Goal: Information Seeking & Learning: Find specific page/section

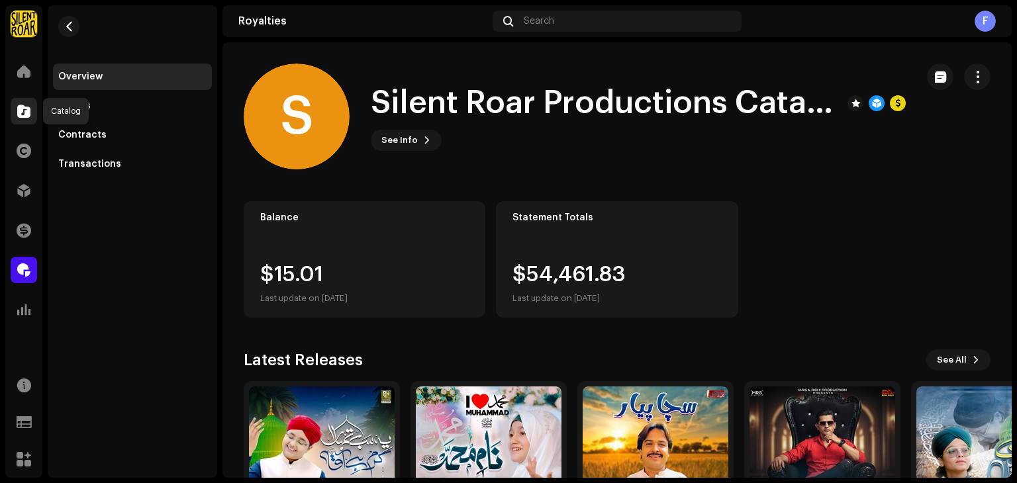
click at [19, 110] on span at bounding box center [23, 111] width 13 height 11
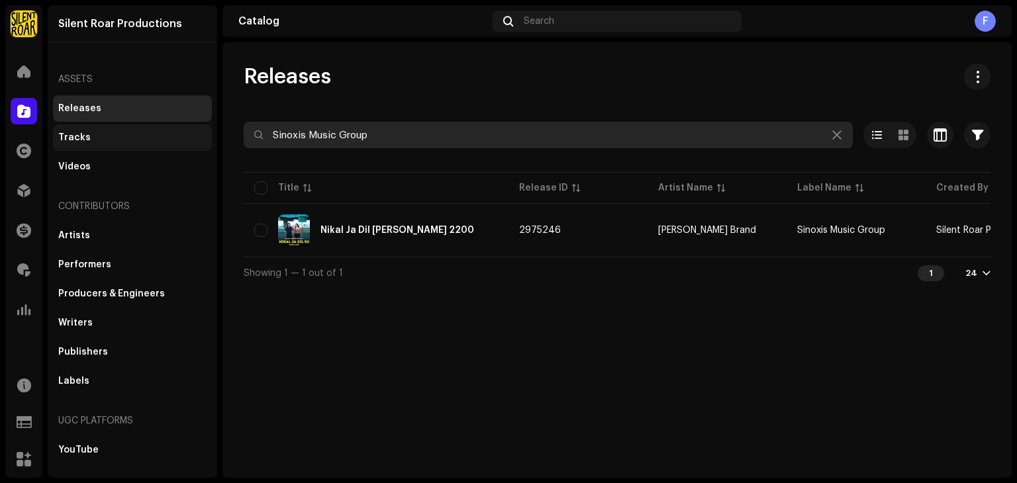
drag, startPoint x: 359, startPoint y: 139, endPoint x: 148, endPoint y: 130, distance: 210.7
click at [148, 130] on div "Silent Roar Productions Home Catalog Rights Distribution Finance Royalties Anal…" at bounding box center [508, 241] width 1017 height 483
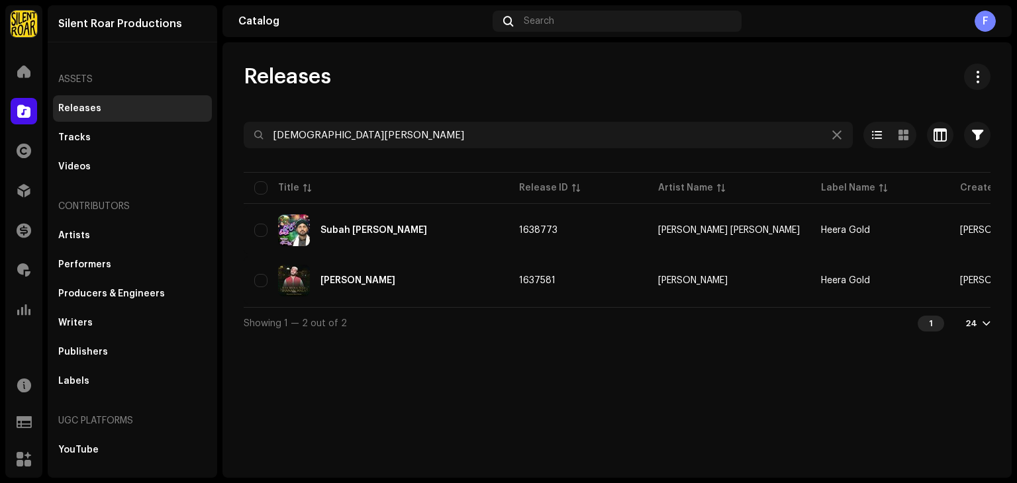
drag, startPoint x: 628, startPoint y: 306, endPoint x: 848, endPoint y: 318, distance: 220.8
click at [848, 318] on div "[DEMOGRAPHIC_DATA][PERSON_NAME] Selected 0 Options Filters Distribution status …" at bounding box center [617, 230] width 747 height 217
drag, startPoint x: 757, startPoint y: 350, endPoint x: 745, endPoint y: 344, distance: 13.3
click at [756, 350] on div "Releases [PERSON_NAME] Selected 0 Options Filters Distribution status Never Dis…" at bounding box center [616, 260] width 789 height 436
click at [641, 352] on div "Releases [PERSON_NAME] Selected 0 Options Filters Distribution status Never Dis…" at bounding box center [616, 260] width 789 height 436
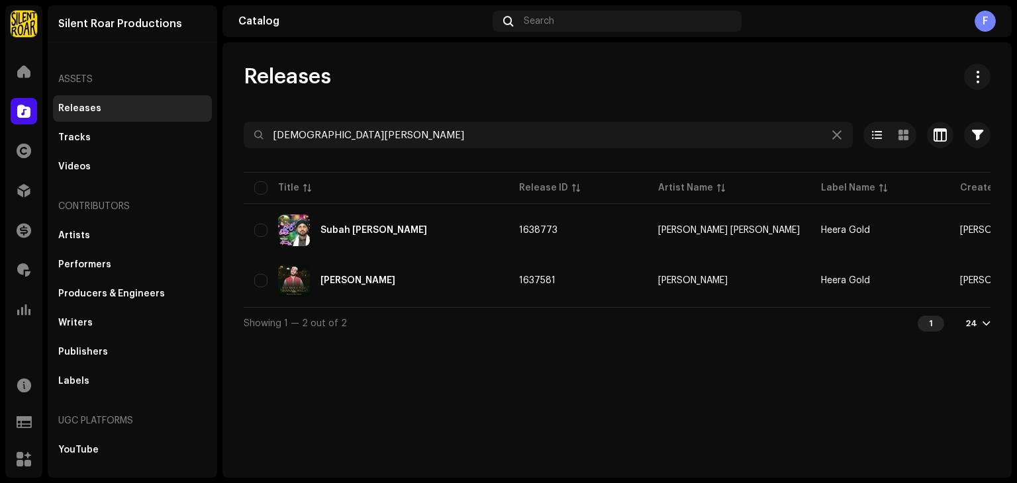
click at [633, 313] on div "Showing 1 — 2 out of 2 1 24" at bounding box center [617, 323] width 747 height 32
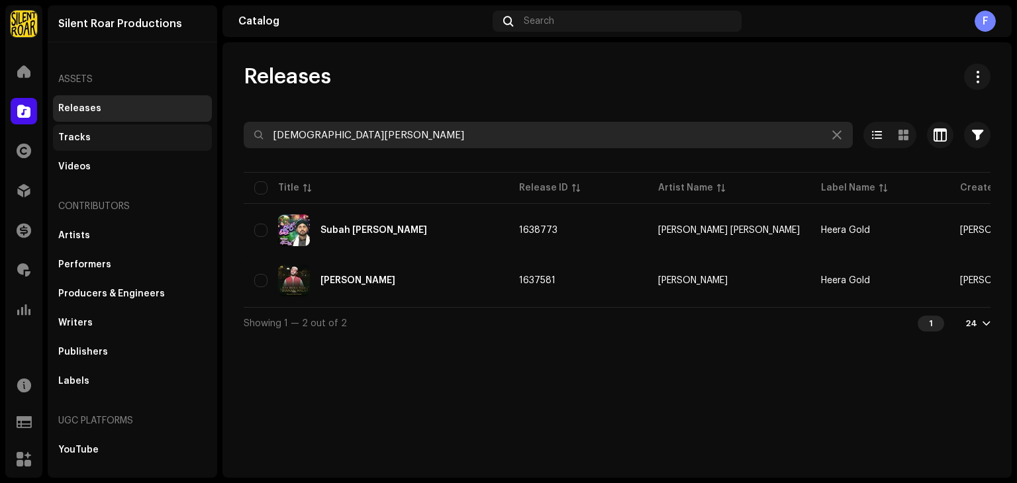
drag, startPoint x: 397, startPoint y: 138, endPoint x: 66, endPoint y: 127, distance: 331.2
click at [66, 127] on div "Silent Roar Productions Home Catalog Rights Distribution Finance Royalties Anal…" at bounding box center [508, 241] width 1017 height 483
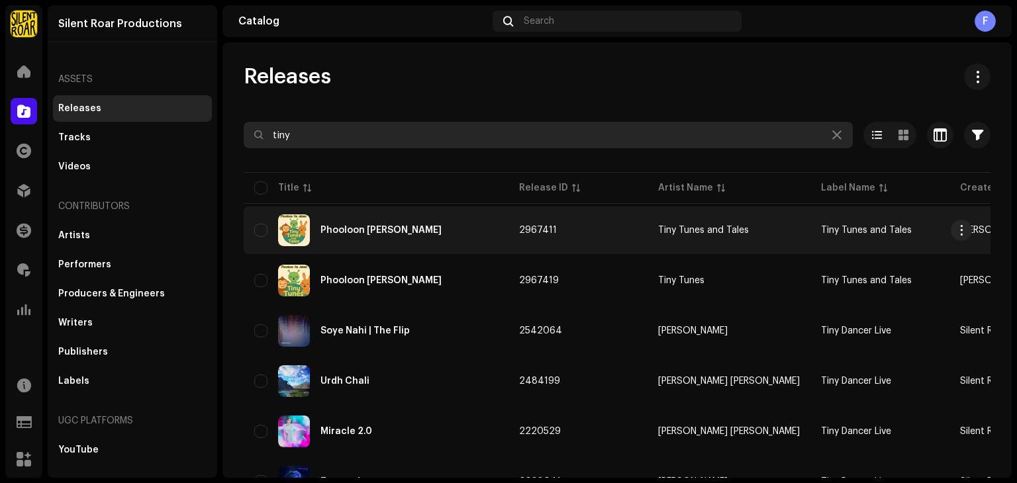
type input "tiny"
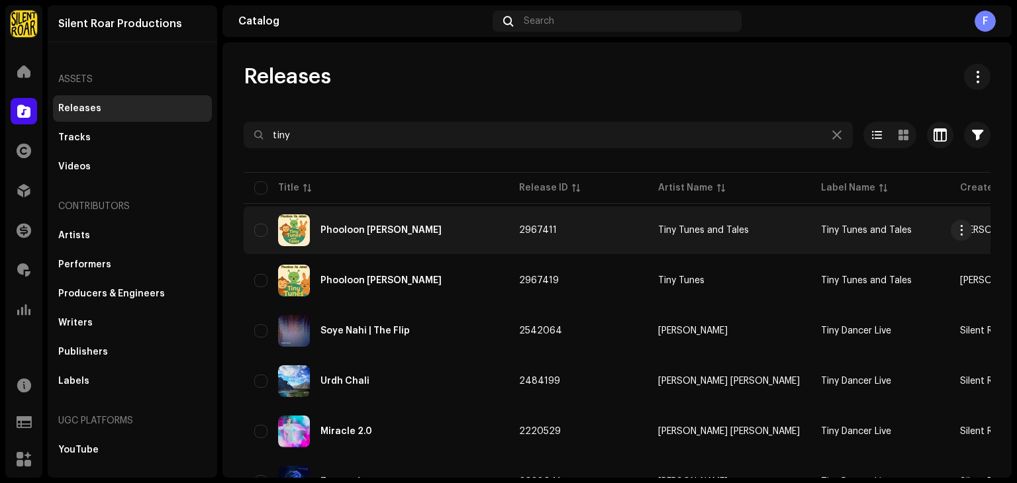
click at [767, 228] on re-a-table-link "Tiny Tunes and Tales" at bounding box center [729, 230] width 142 height 9
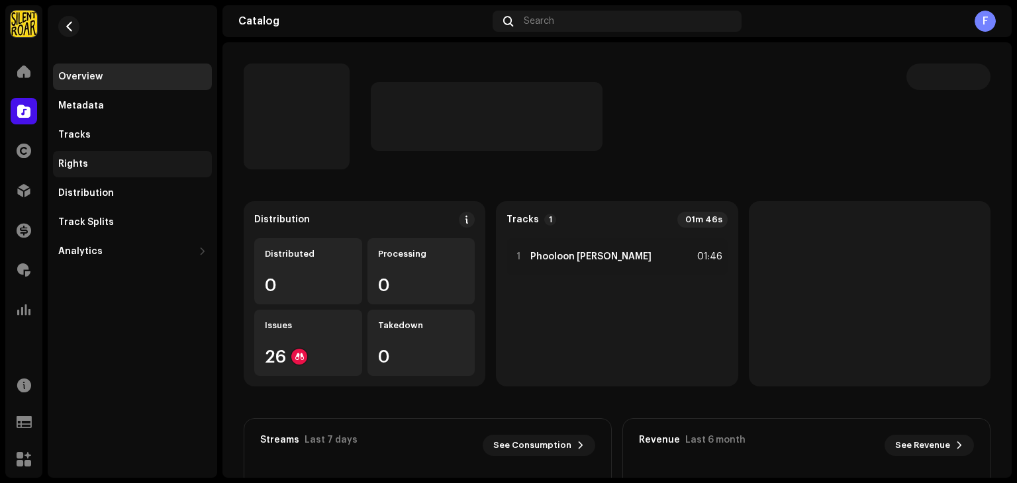
click at [99, 163] on div "Rights" at bounding box center [132, 164] width 148 height 11
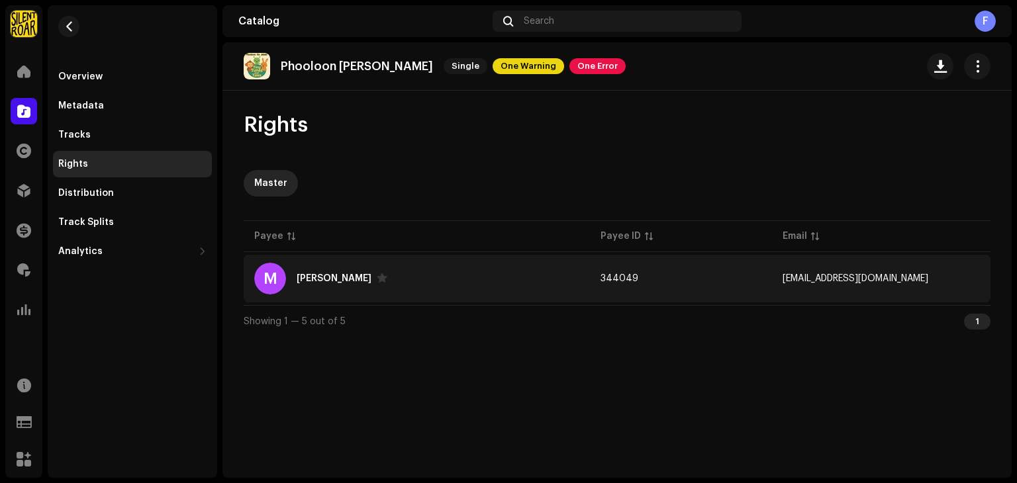
click at [323, 280] on div "[PERSON_NAME]" at bounding box center [334, 278] width 75 height 9
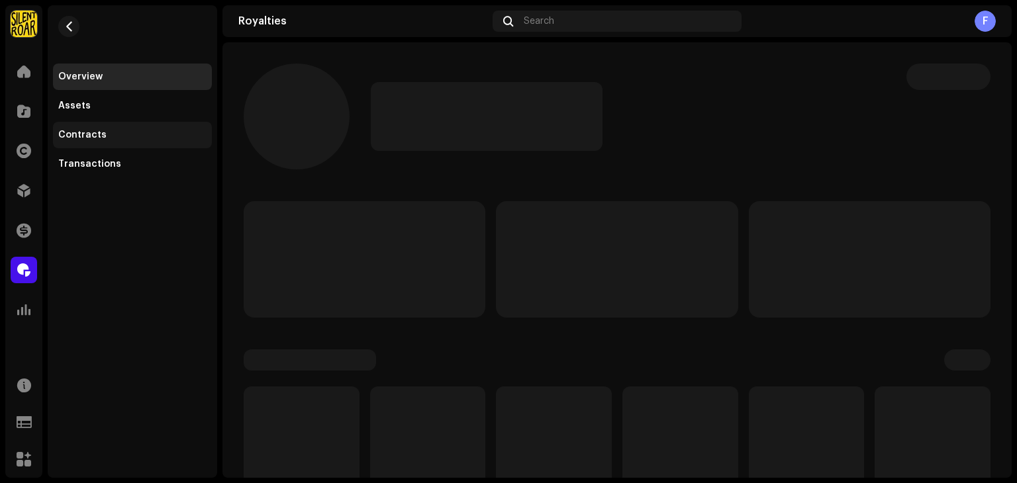
click at [105, 132] on div "Contracts" at bounding box center [132, 135] width 148 height 11
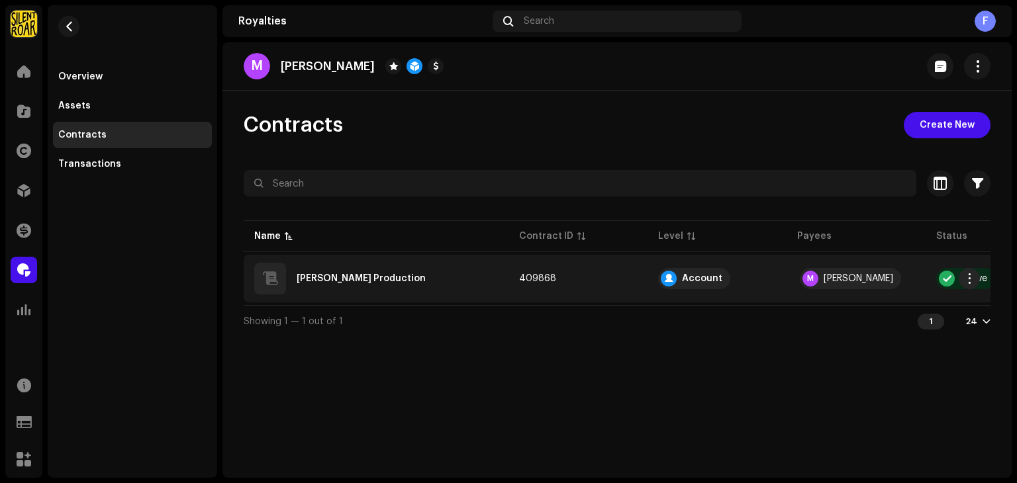
click at [397, 264] on div "[PERSON_NAME] Production" at bounding box center [376, 279] width 244 height 32
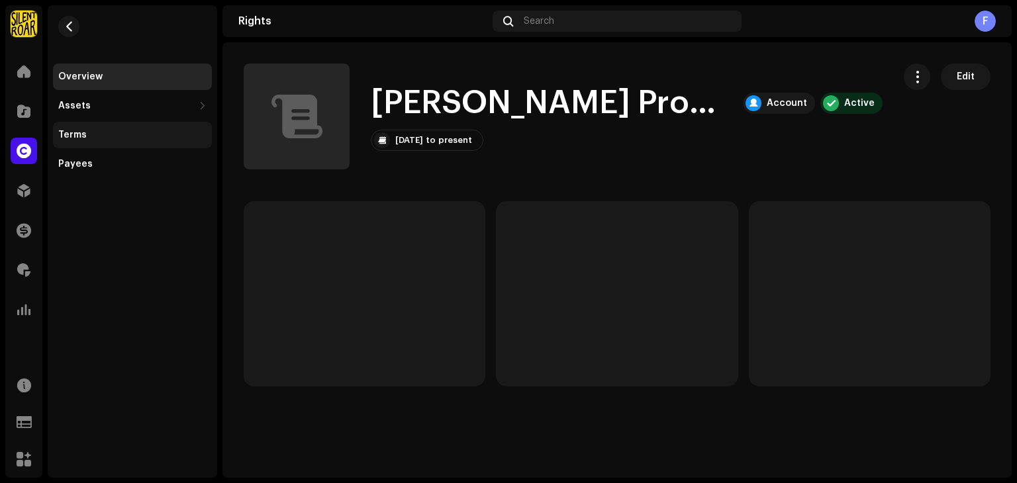
click at [87, 133] on div "Terms" at bounding box center [132, 135] width 148 height 11
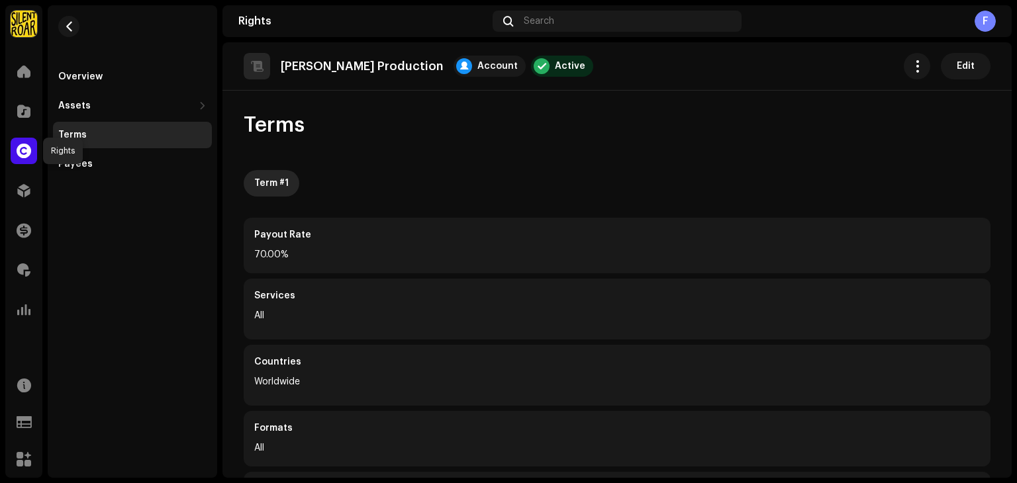
click at [19, 148] on span at bounding box center [24, 151] width 15 height 11
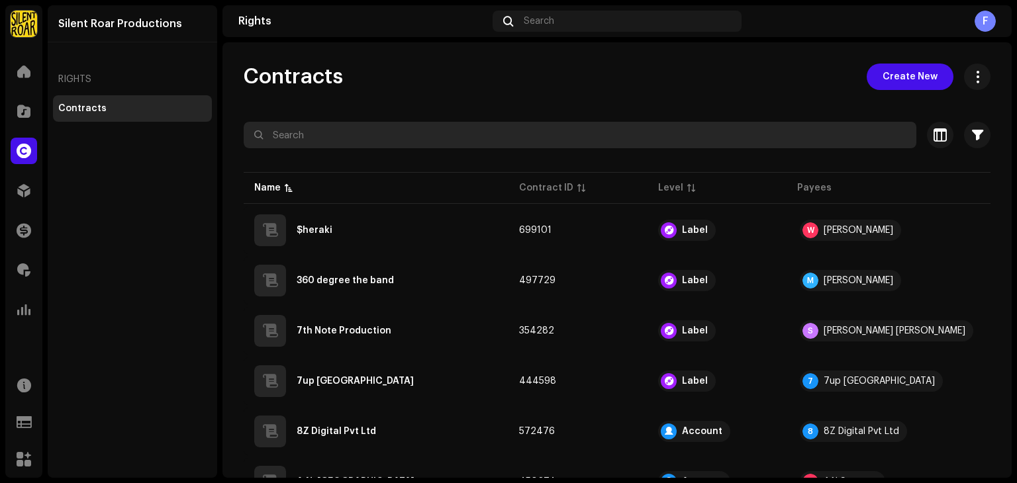
click at [323, 144] on input "text" at bounding box center [580, 135] width 673 height 26
paste input "Sinoxis Music Group"
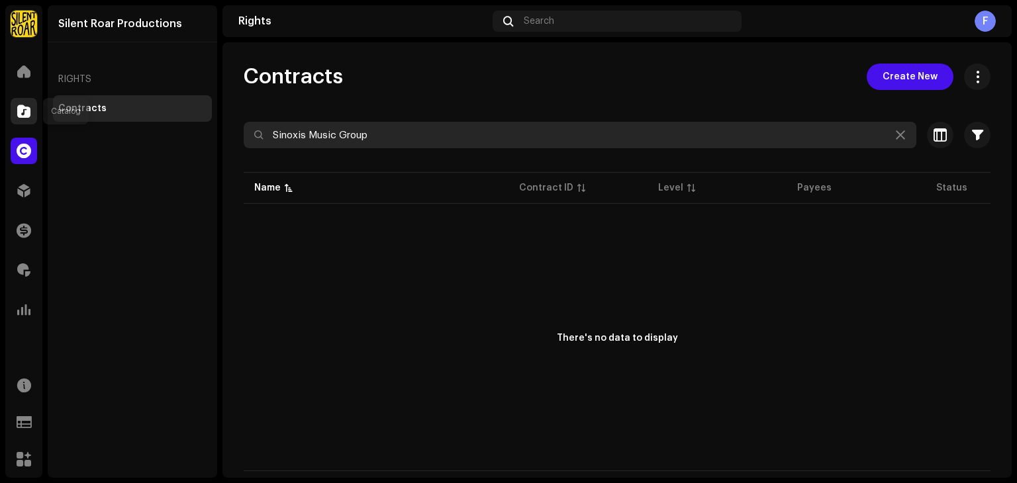
type input "Sinoxis Music Group"
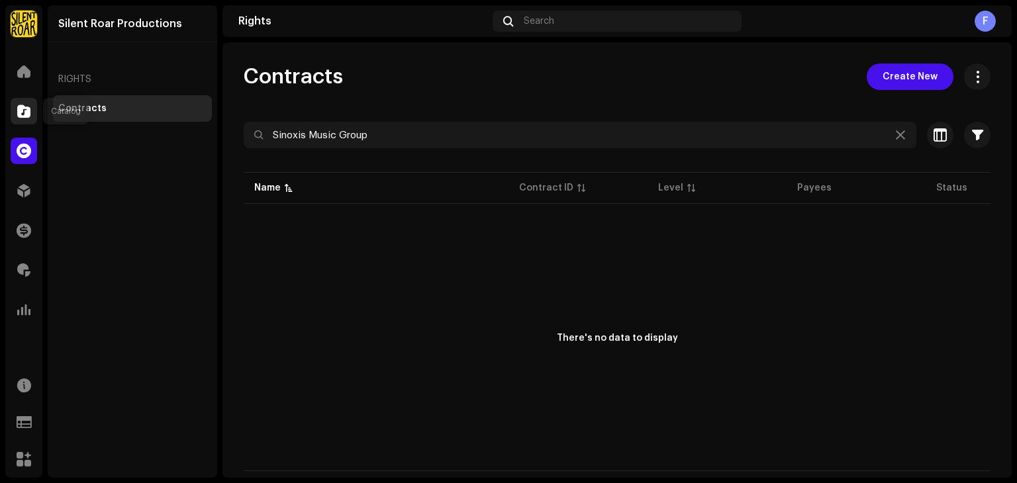
click at [33, 110] on div at bounding box center [24, 111] width 26 height 26
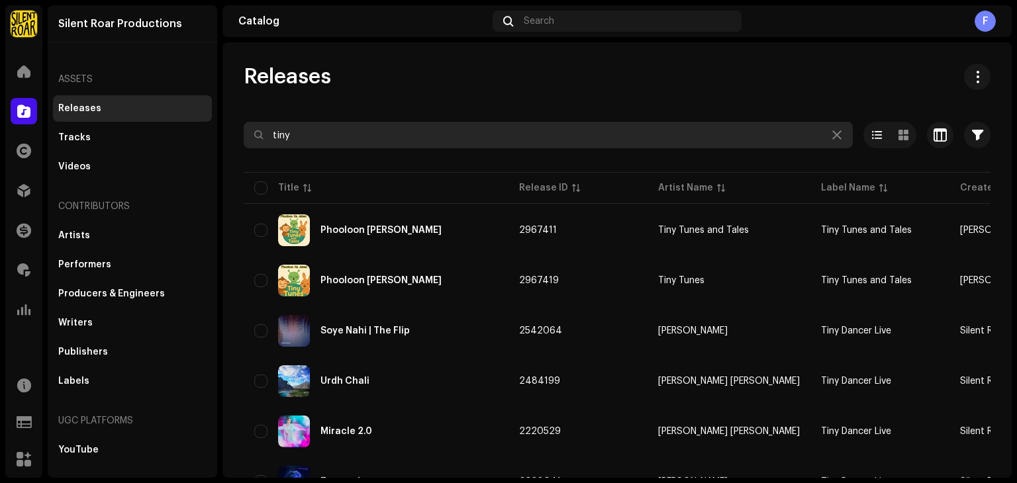
drag, startPoint x: 297, startPoint y: 134, endPoint x: 230, endPoint y: 128, distance: 67.1
paste input "Sinoxis Music Group"
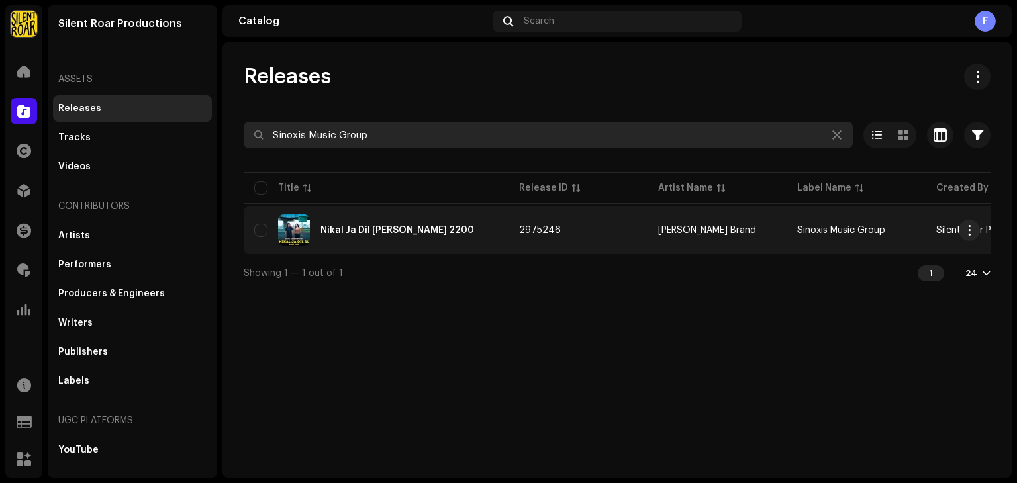
type input "Sinoxis Music Group"
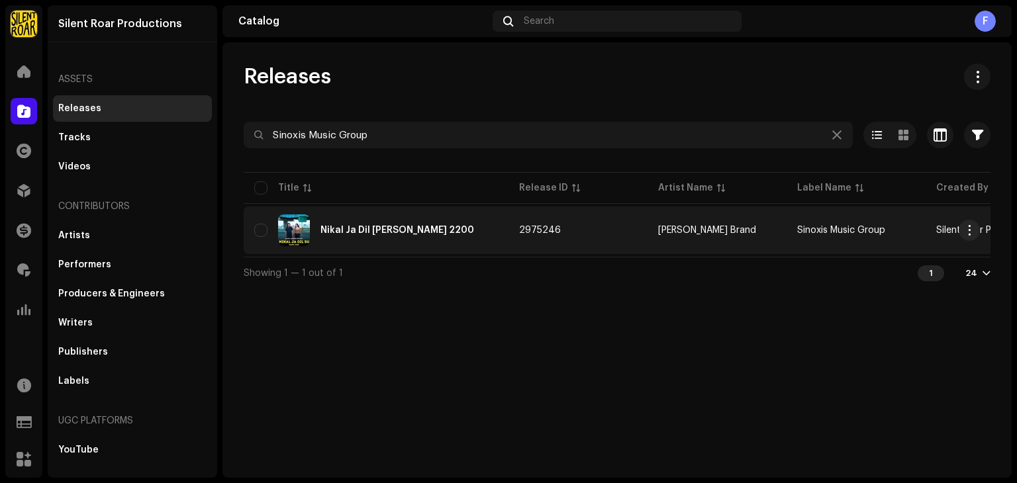
click at [462, 231] on div "Nikal Ja Dil [PERSON_NAME] 2200" at bounding box center [376, 231] width 244 height 32
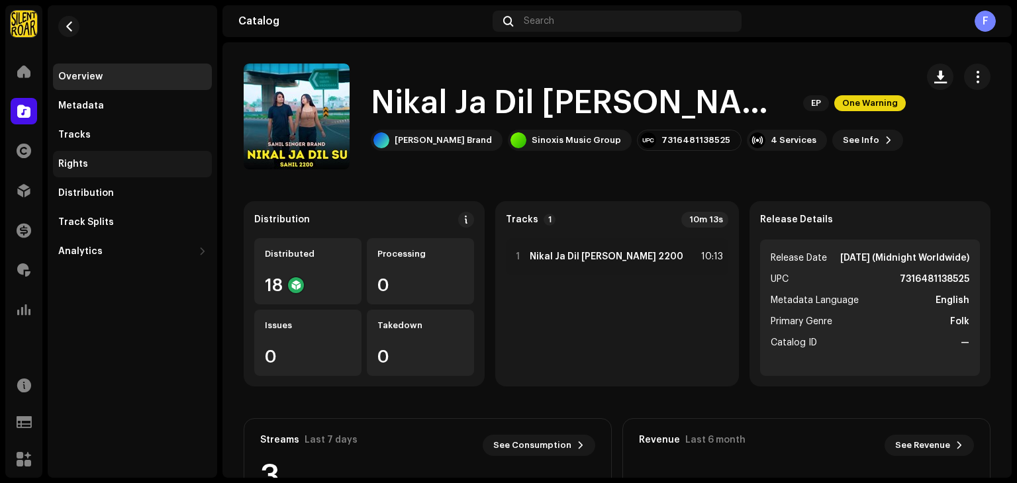
click at [113, 168] on div "Rights" at bounding box center [132, 164] width 148 height 11
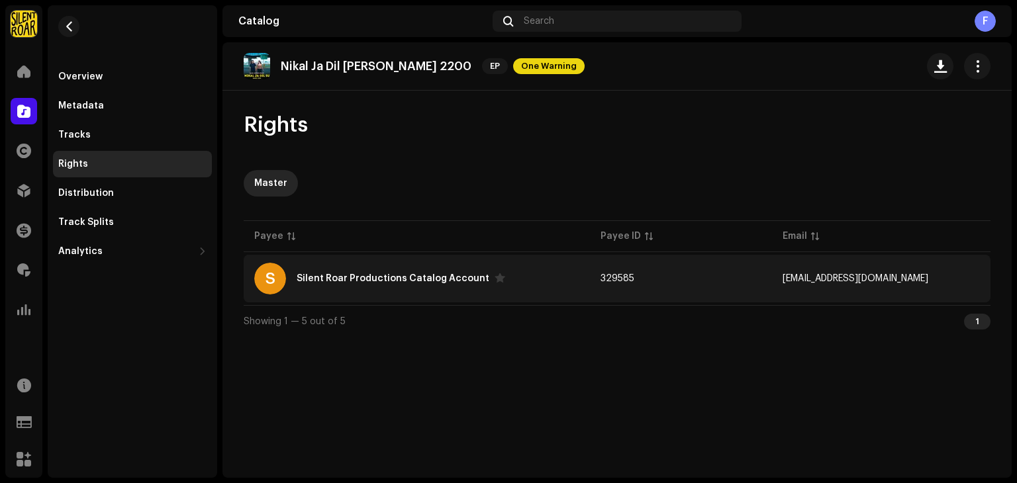
click at [395, 277] on div "Silent Roar Productions Catalog Account" at bounding box center [393, 278] width 193 height 9
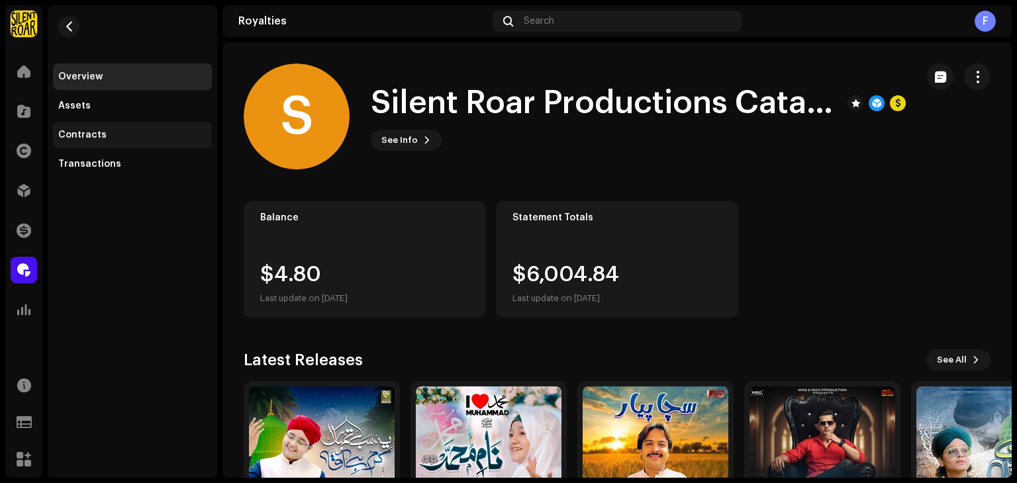
click at [87, 130] on div "Contracts" at bounding box center [82, 135] width 48 height 11
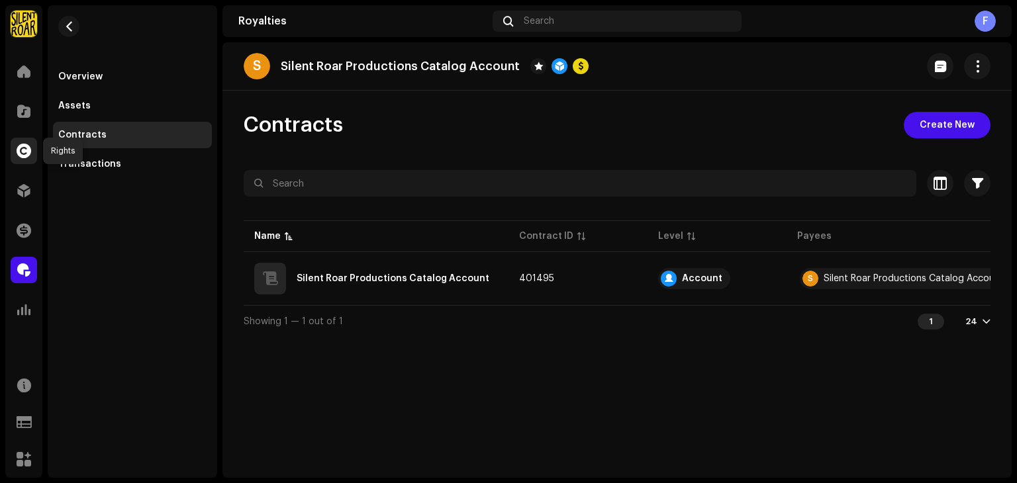
click at [21, 150] on span at bounding box center [24, 151] width 15 height 11
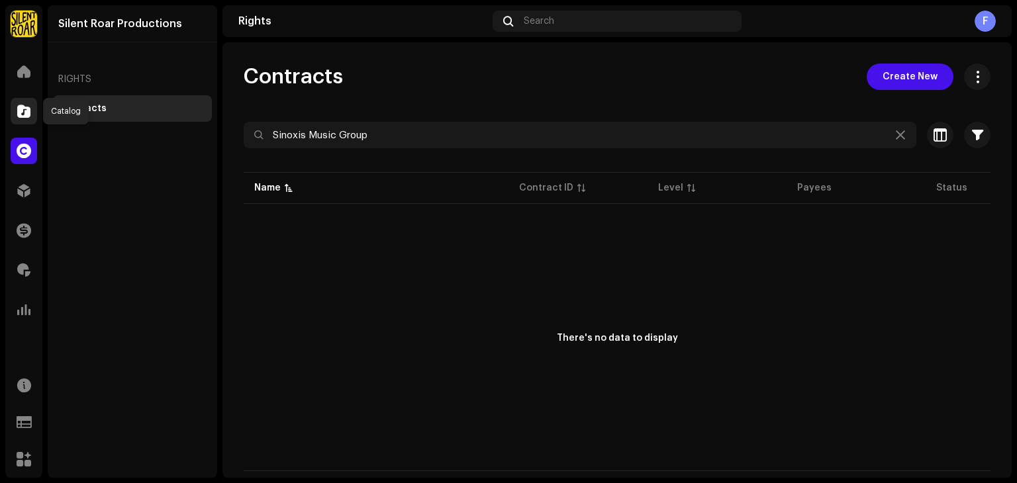
click at [15, 111] on div at bounding box center [24, 111] width 26 height 26
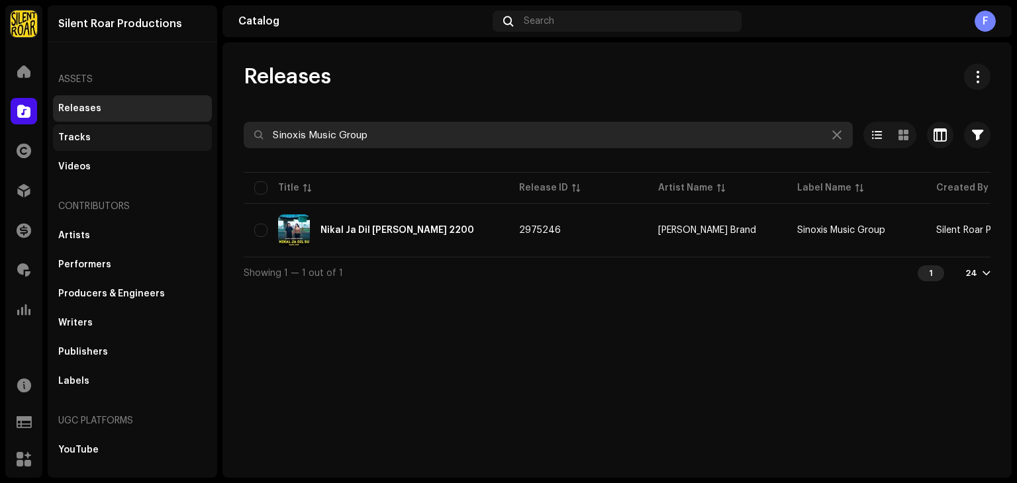
drag, startPoint x: 400, startPoint y: 141, endPoint x: 164, endPoint y: 130, distance: 236.0
click at [164, 130] on div "Silent Roar Productions Home Catalog Rights Distribution Finance Royalties Anal…" at bounding box center [508, 241] width 1017 height 483
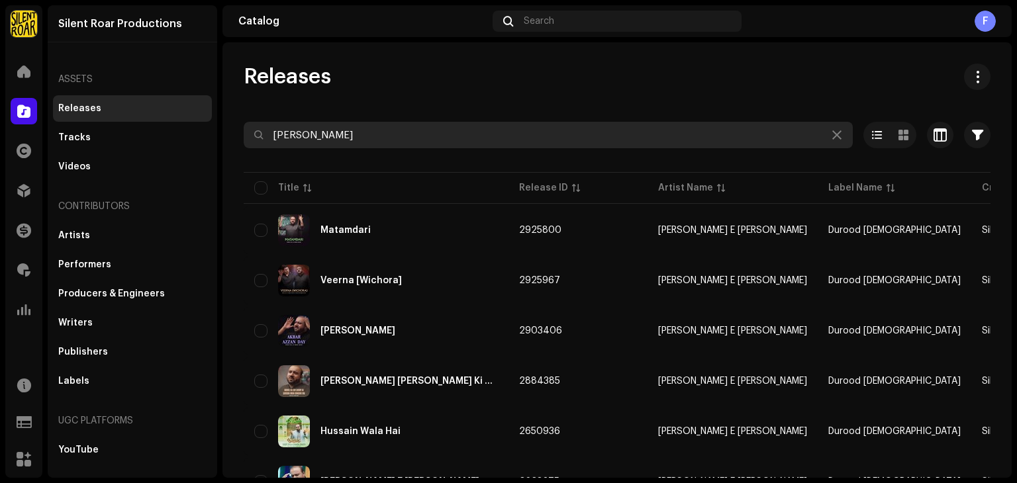
type input "[PERSON_NAME]"
